Goal: Navigation & Orientation: Find specific page/section

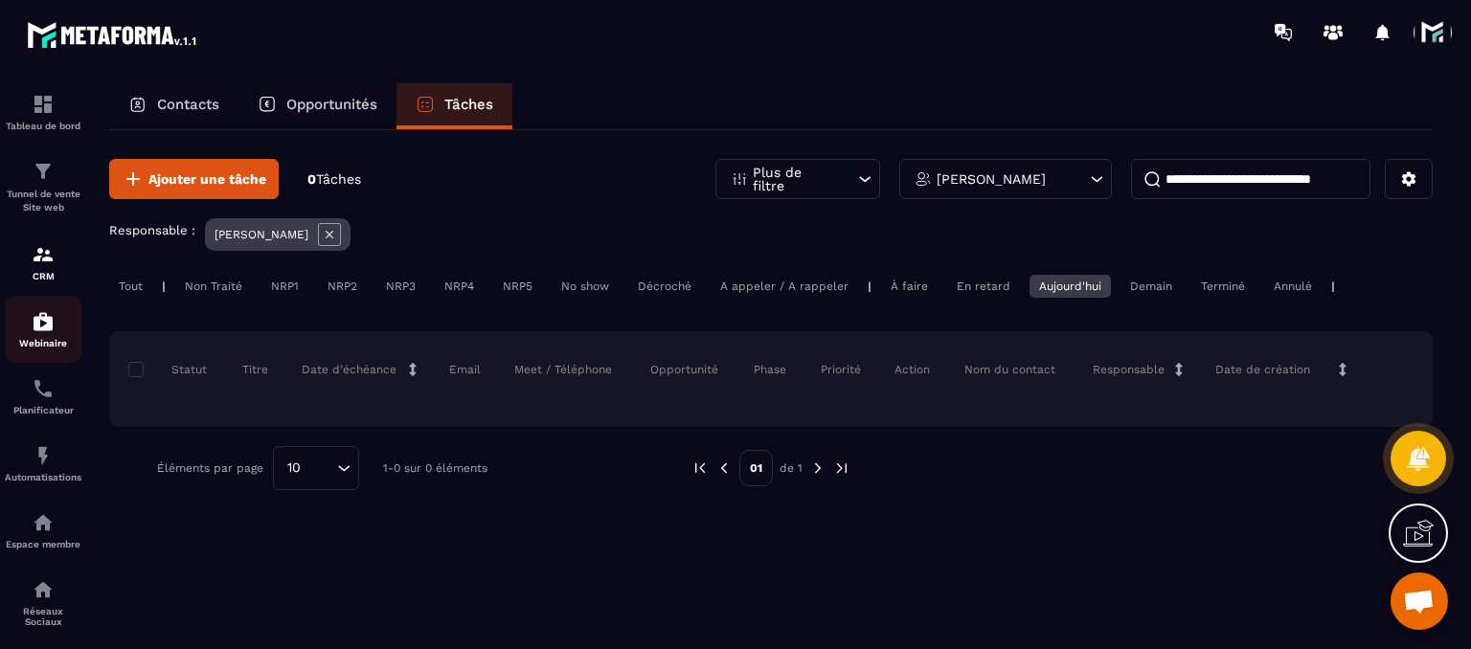
scroll to position [168, 0]
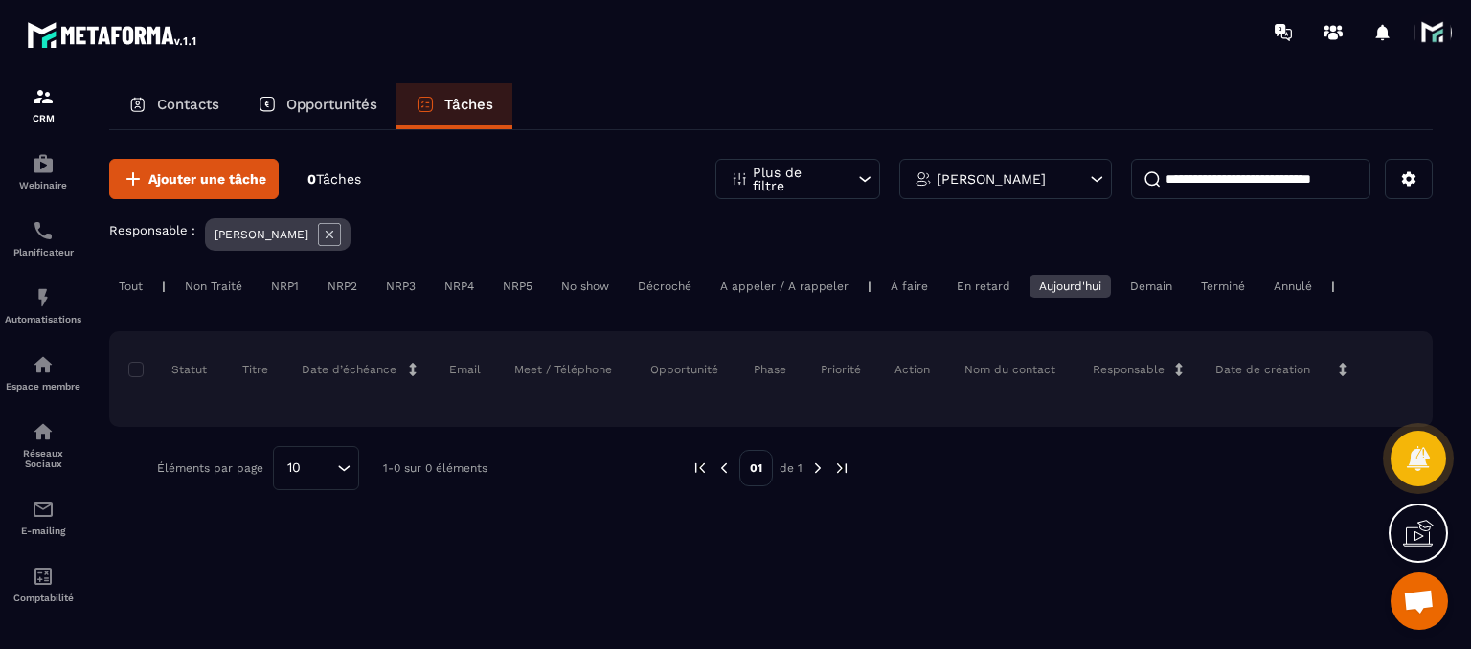
click at [1448, 38] on span at bounding box center [1432, 32] width 38 height 38
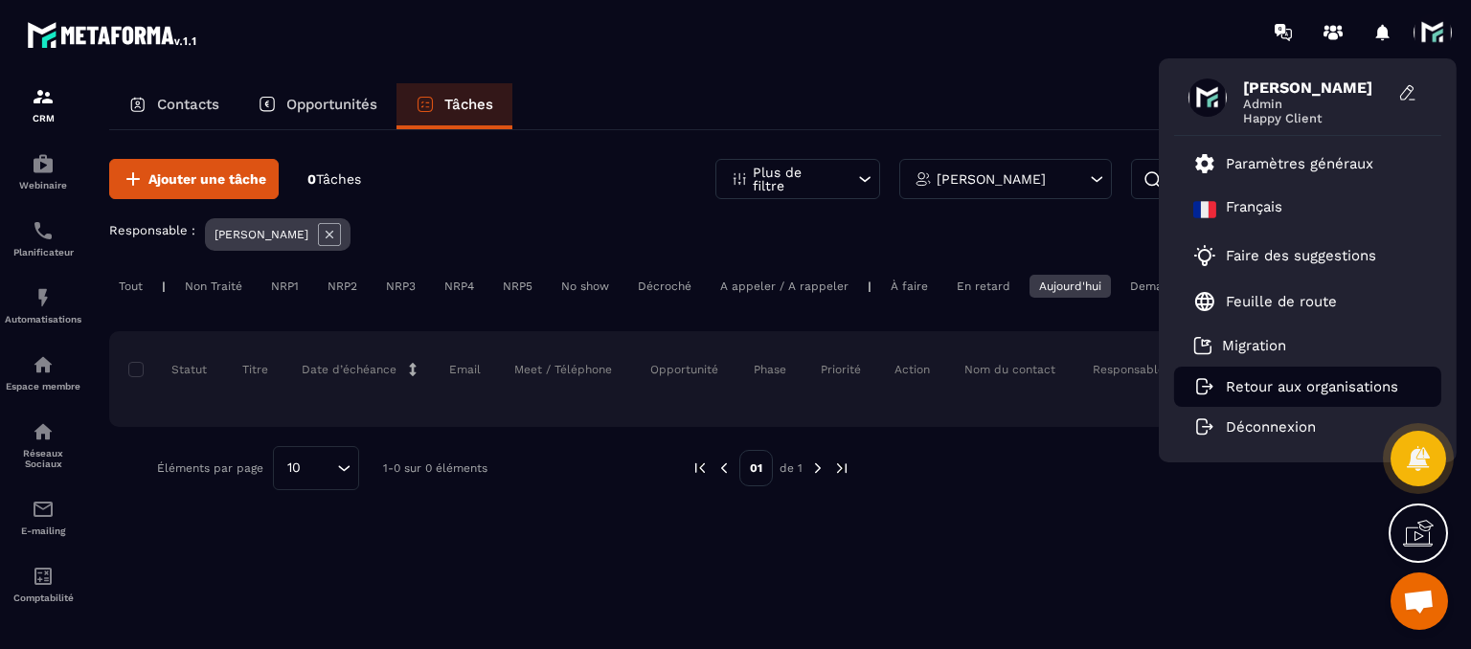
click at [1237, 379] on p "Retour aux organisations" at bounding box center [1312, 386] width 172 height 17
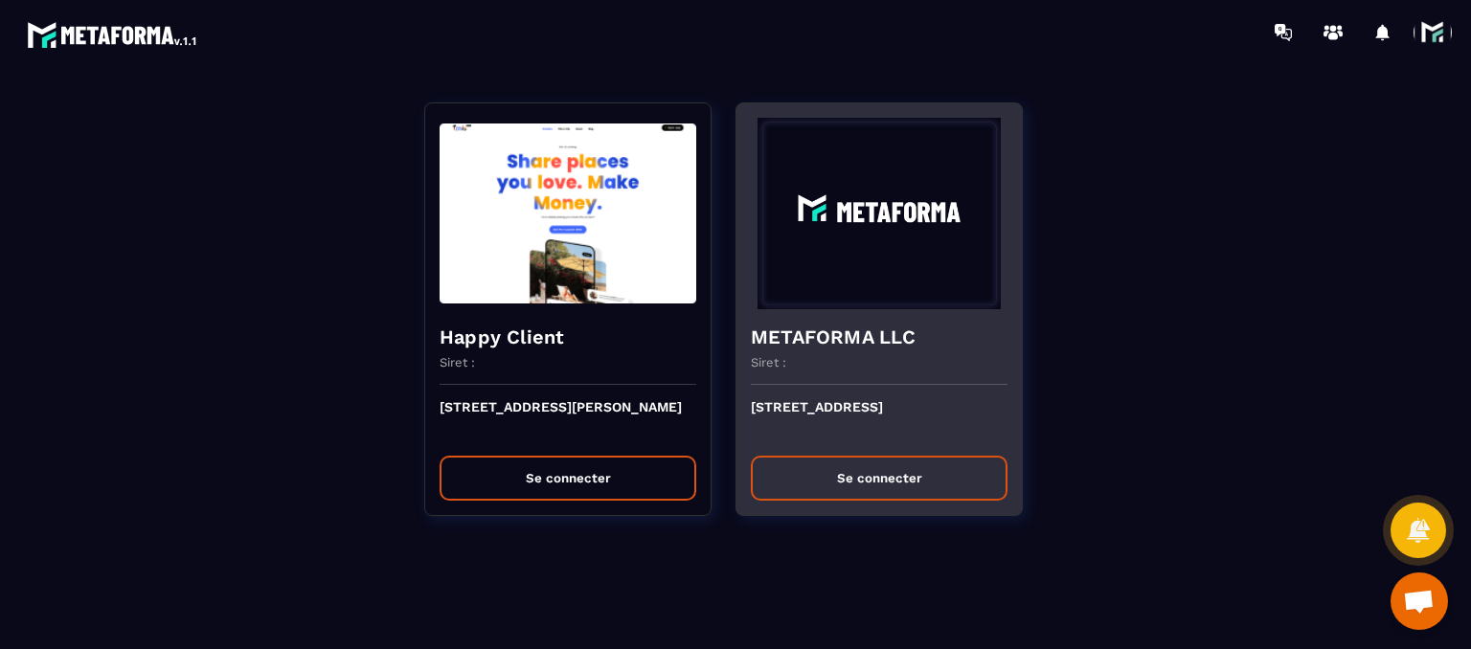
click at [828, 470] on button "Se connecter" at bounding box center [879, 478] width 257 height 45
